Goal: Transaction & Acquisition: Purchase product/service

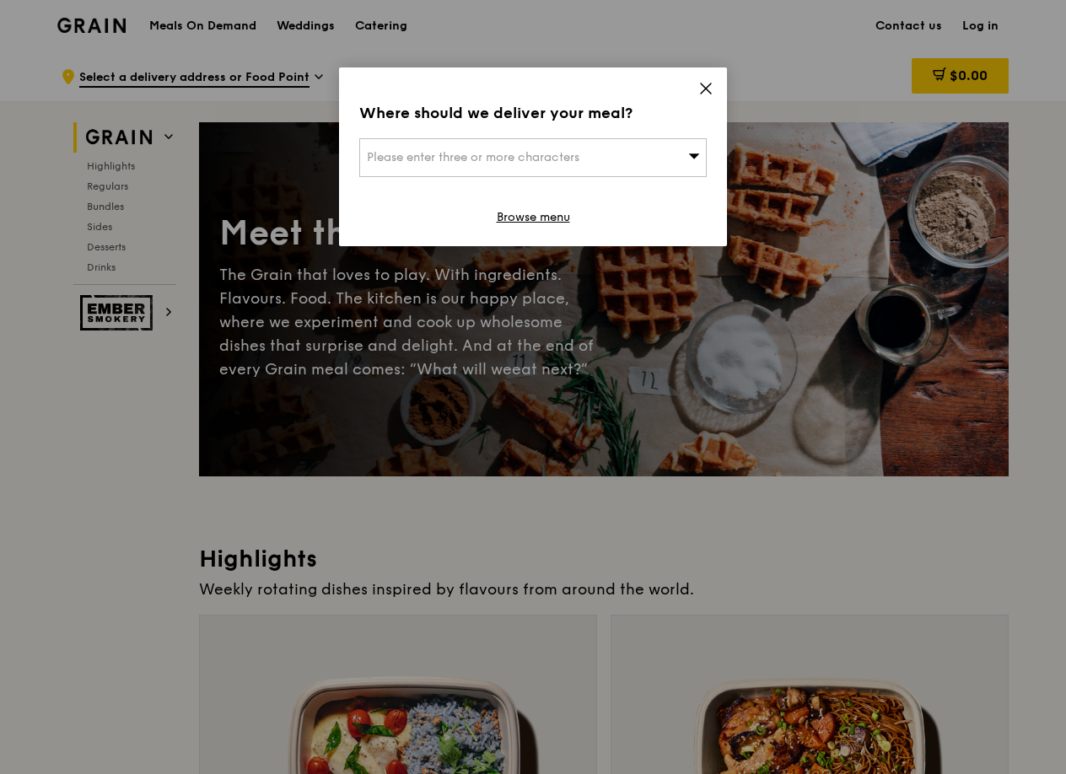
click at [706, 86] on icon at bounding box center [705, 88] width 15 height 15
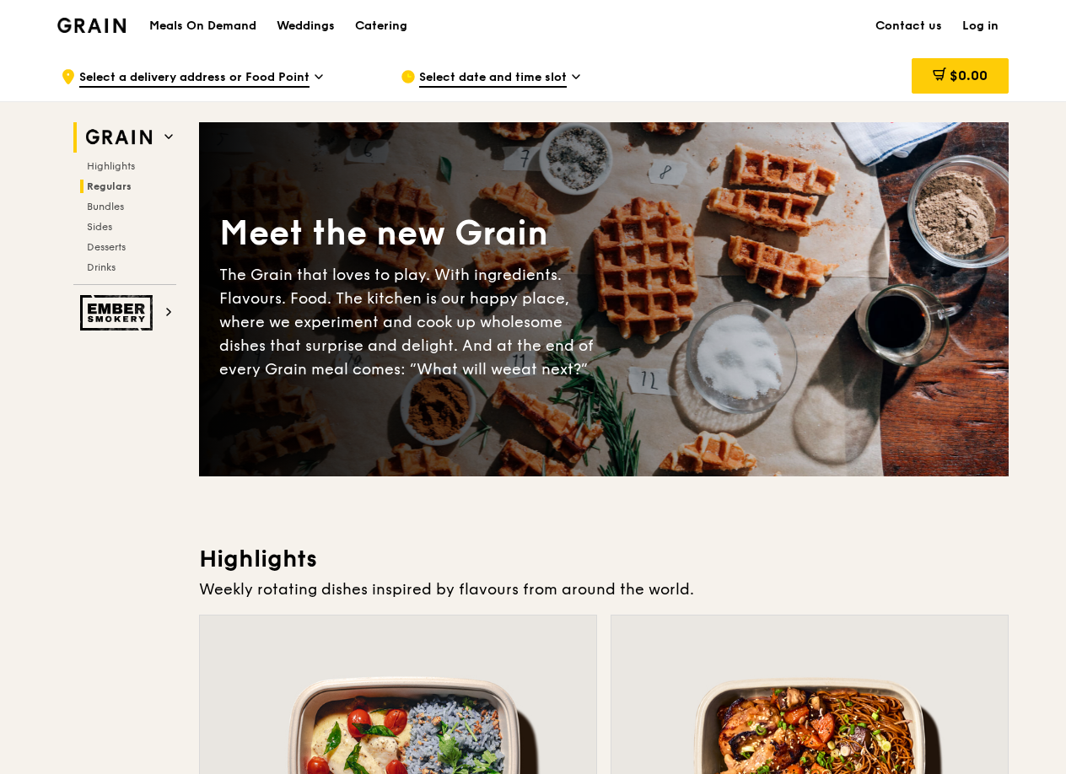
click at [113, 191] on h2 "Regulars" at bounding box center [128, 186] width 96 height 13
click at [394, 26] on div "Catering" at bounding box center [381, 26] width 52 height 51
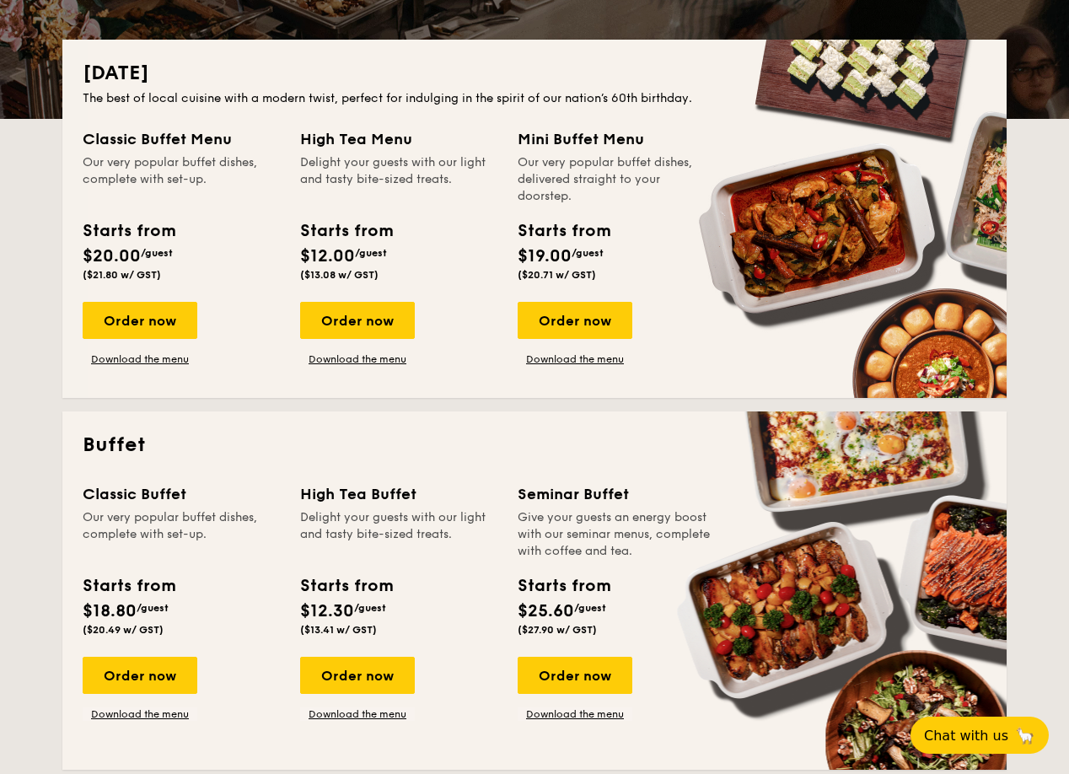
scroll to position [362, 0]
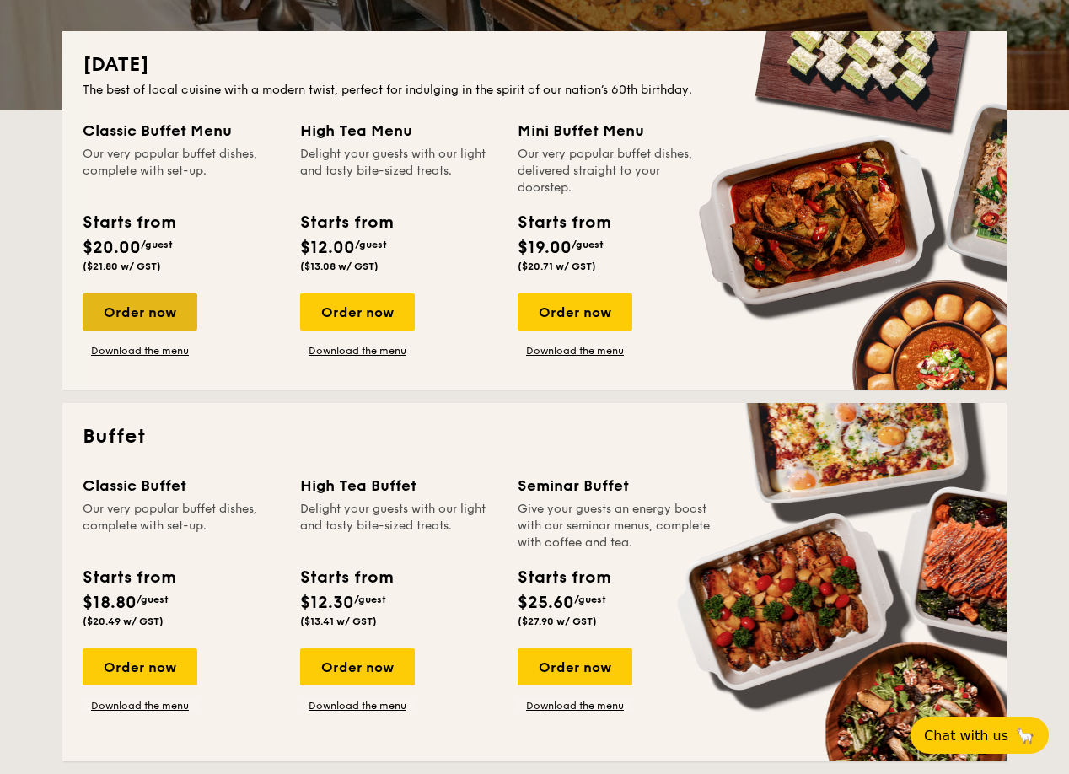
click at [174, 316] on div "Order now" at bounding box center [140, 311] width 115 height 37
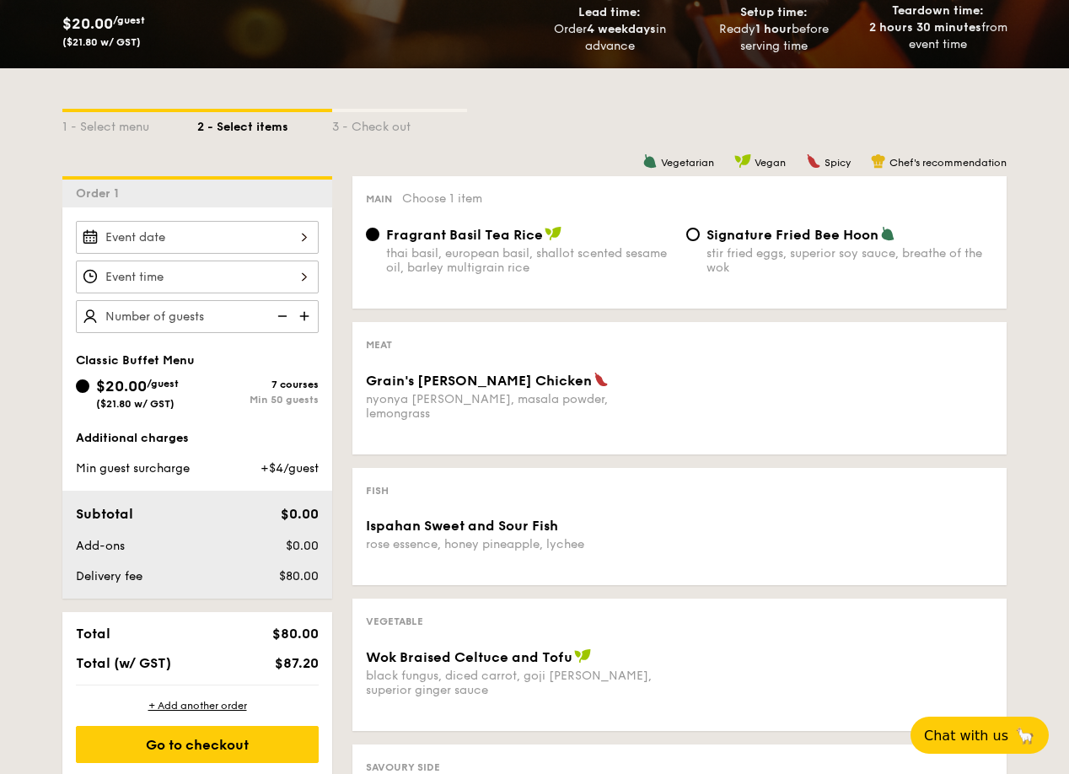
scroll to position [301, 0]
